Goal: Task Accomplishment & Management: Manage account settings

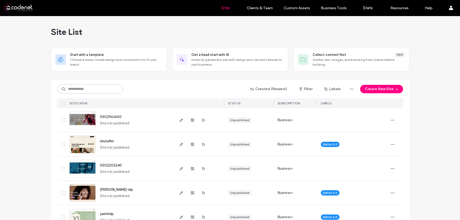
click at [98, 88] on input at bounding box center [90, 88] width 66 height 9
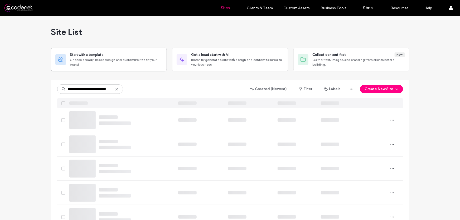
scroll to position [0, 3]
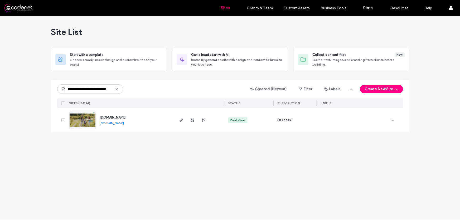
type input "**********"
click at [89, 125] on img at bounding box center [83, 129] width 26 height 36
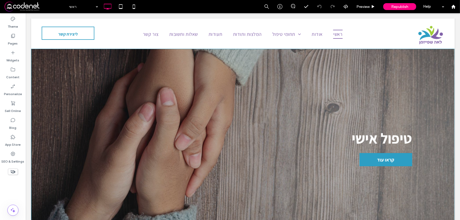
click at [34, 10] on span at bounding box center [35, 6] width 62 height 11
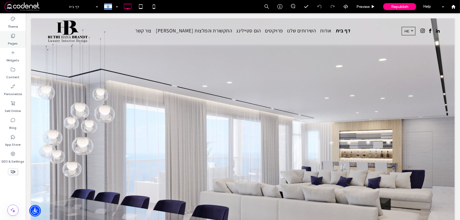
click at [8, 41] on div "Pages" at bounding box center [13, 39] width 26 height 17
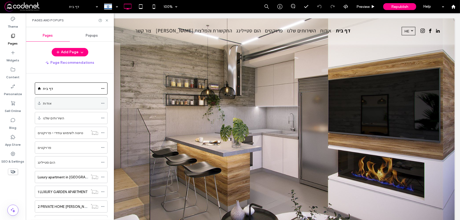
click at [57, 105] on div "אודות" at bounding box center [70, 104] width 55 height 6
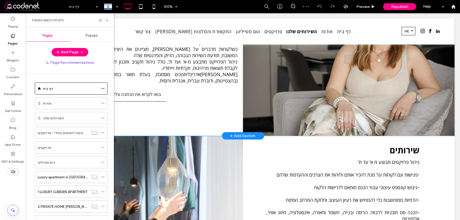
scroll to position [333, 0]
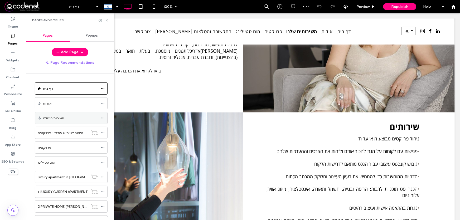
click at [64, 118] on div "השירותים שלנו" at bounding box center [70, 118] width 55 height 6
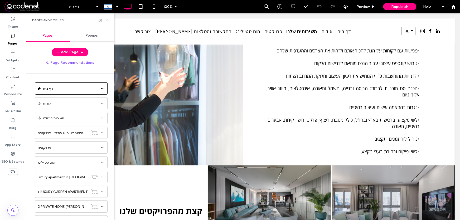
click at [108, 21] on icon at bounding box center [107, 20] width 4 height 4
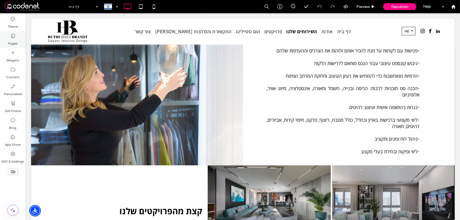
click at [16, 40] on label "Pages" at bounding box center [13, 41] width 10 height 7
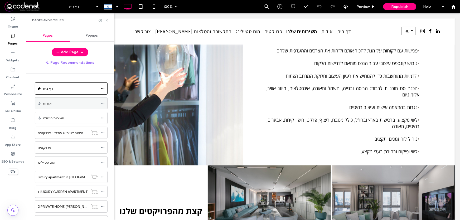
click at [65, 104] on div "אודות" at bounding box center [70, 104] width 55 height 6
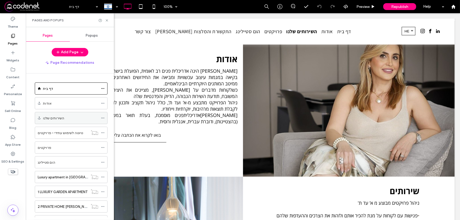
click at [65, 116] on div "השירותים שלנו" at bounding box center [70, 118] width 55 height 6
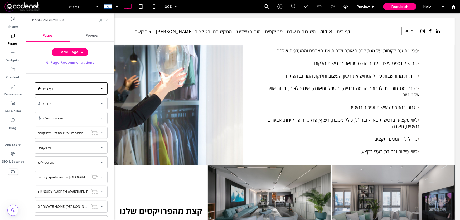
click at [106, 20] on icon at bounding box center [107, 20] width 4 height 4
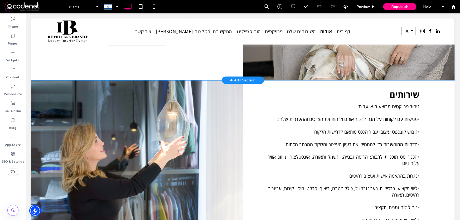
scroll to position [351, 0]
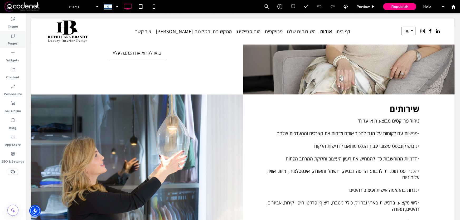
click at [12, 40] on label "Pages" at bounding box center [13, 41] width 10 height 7
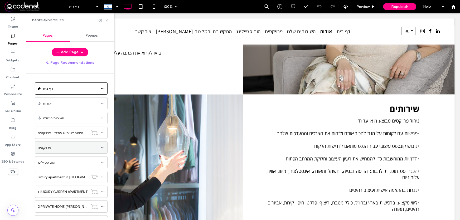
click at [58, 148] on div "פרויקטים" at bounding box center [68, 148] width 61 height 6
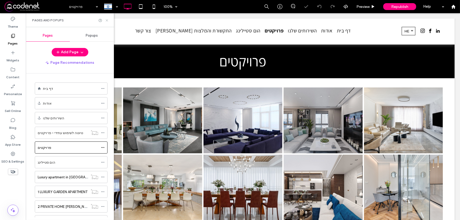
click at [108, 21] on icon at bounding box center [107, 20] width 4 height 4
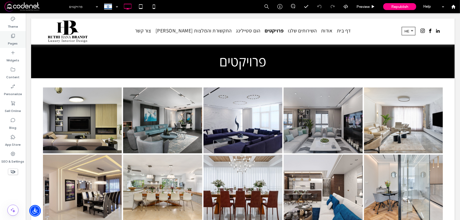
click at [12, 40] on label "Pages" at bounding box center [13, 41] width 10 height 7
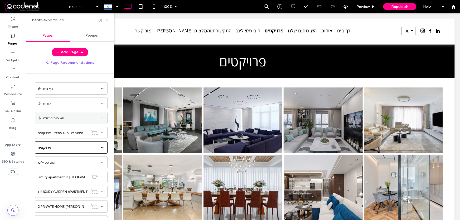
click at [80, 116] on div "השירותים שלנו" at bounding box center [70, 118] width 55 height 6
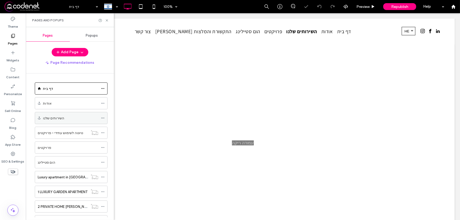
scroll to position [403, 0]
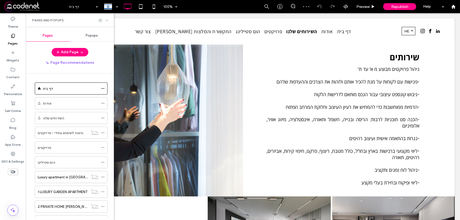
click at [107, 20] on icon at bounding box center [107, 20] width 4 height 4
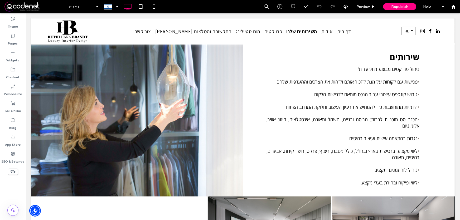
click at [24, 5] on span at bounding box center [35, 6] width 62 height 11
